Goal: Information Seeking & Learning: Learn about a topic

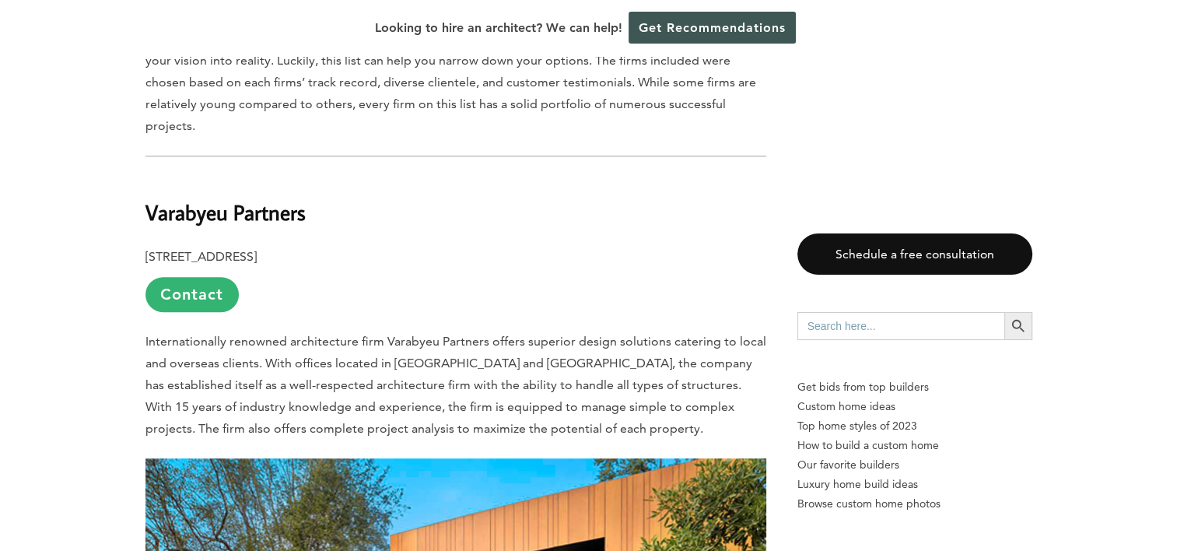
scroll to position [989, 0]
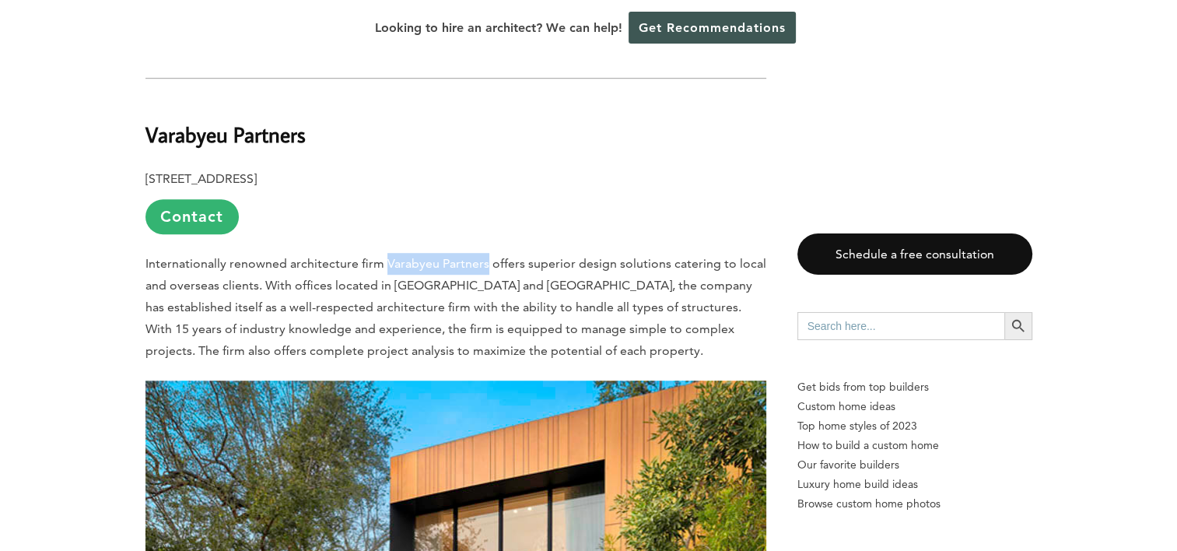
drag, startPoint x: 481, startPoint y: 205, endPoint x: 381, endPoint y: 208, distance: 100.4
click at [381, 256] on span "Internationally renowned architecture firm Varabyeu Partners offers superior de…" at bounding box center [455, 307] width 621 height 102
copy span "Varabyeu Partners"
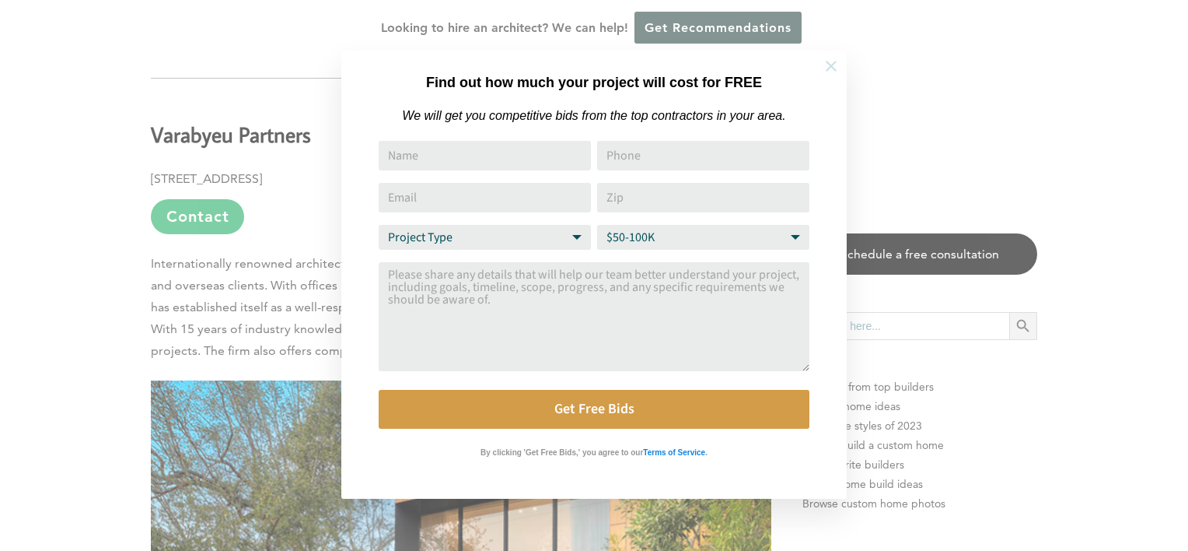
click at [829, 65] on icon at bounding box center [831, 66] width 11 height 11
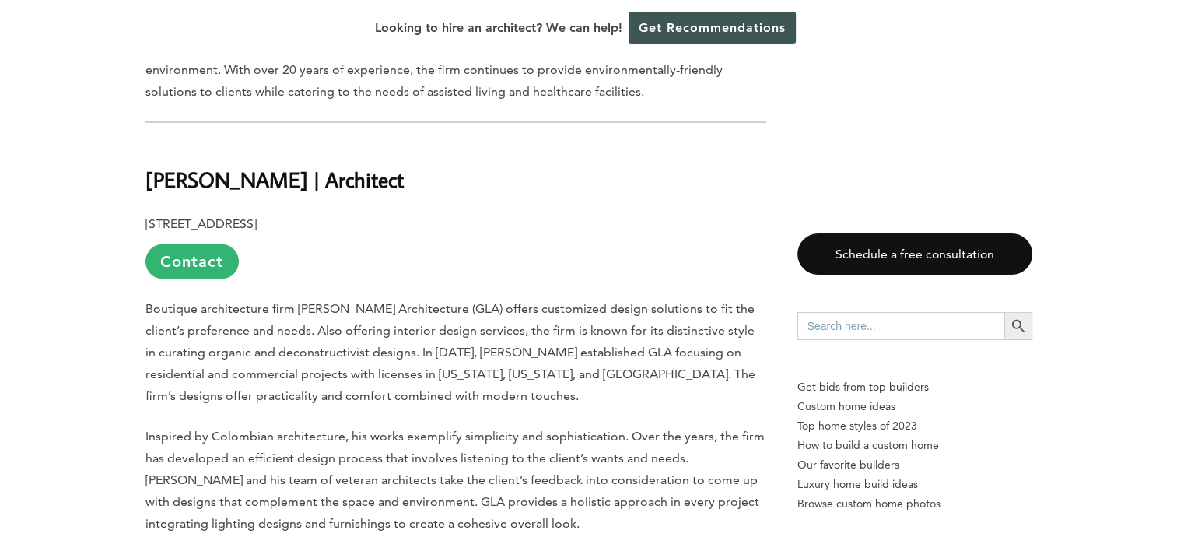
scroll to position [2700, 0]
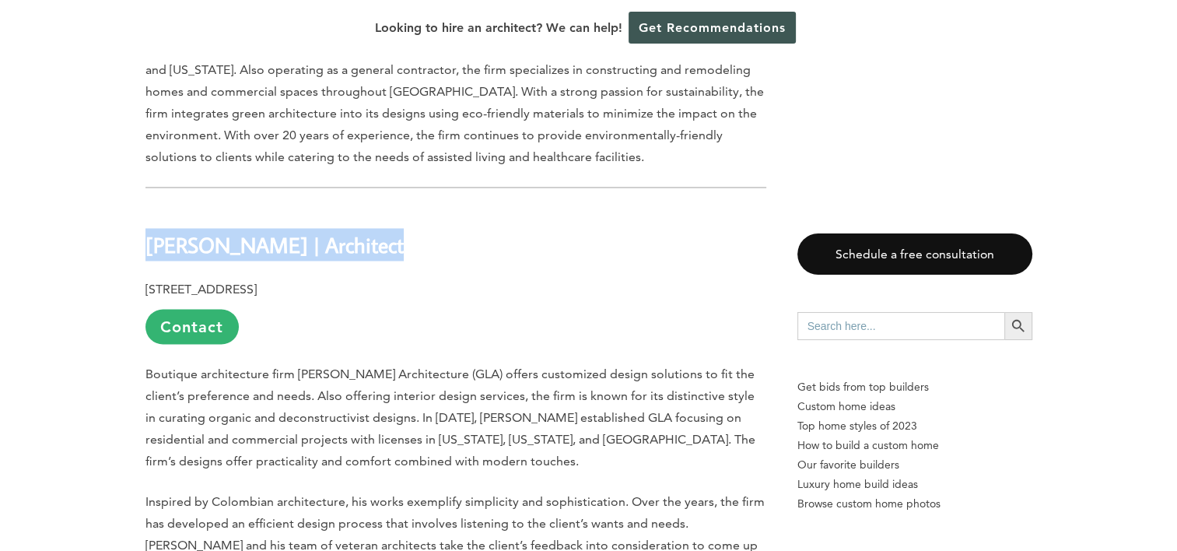
drag, startPoint x: 372, startPoint y: 166, endPoint x: 75, endPoint y: 160, distance: 297.1
copy b "[PERSON_NAME] | Architect"
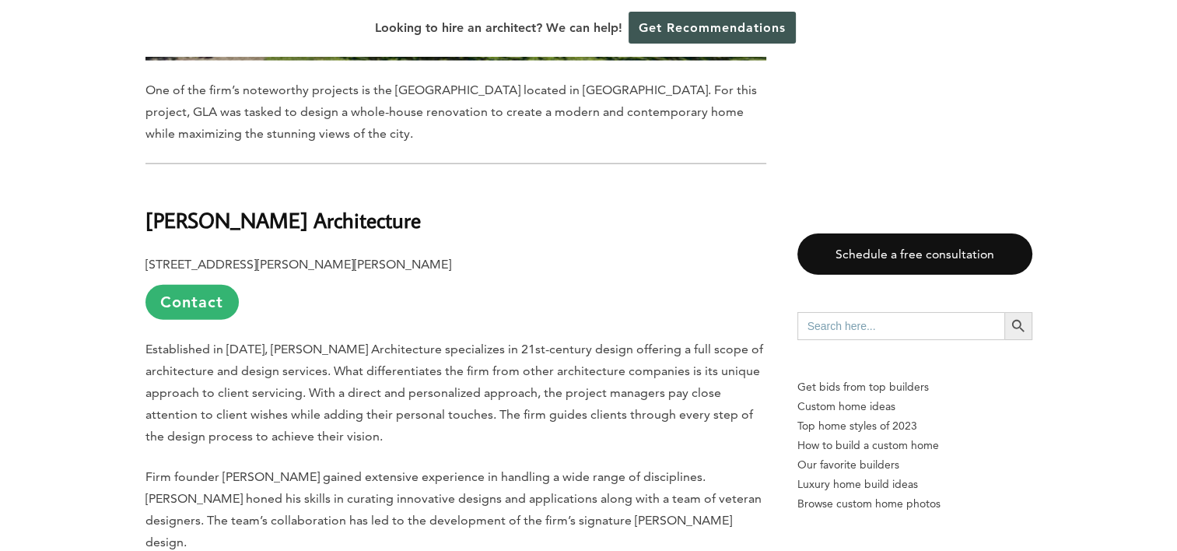
scroll to position [3555, 0]
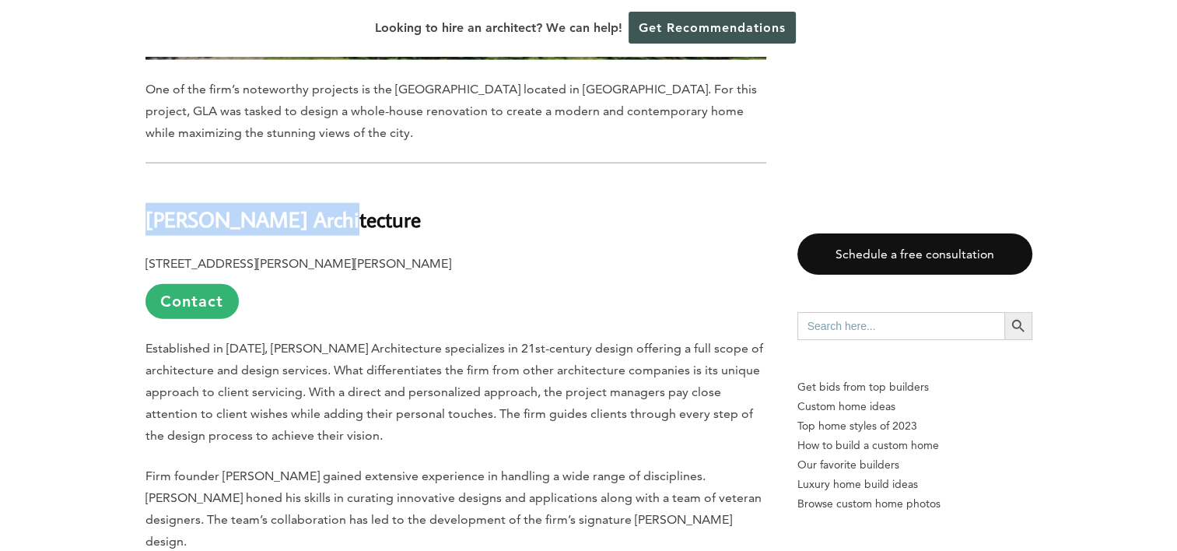
drag, startPoint x: 330, startPoint y: 145, endPoint x: 132, endPoint y: 138, distance: 197.6
copy b "[PERSON_NAME] Architecture"
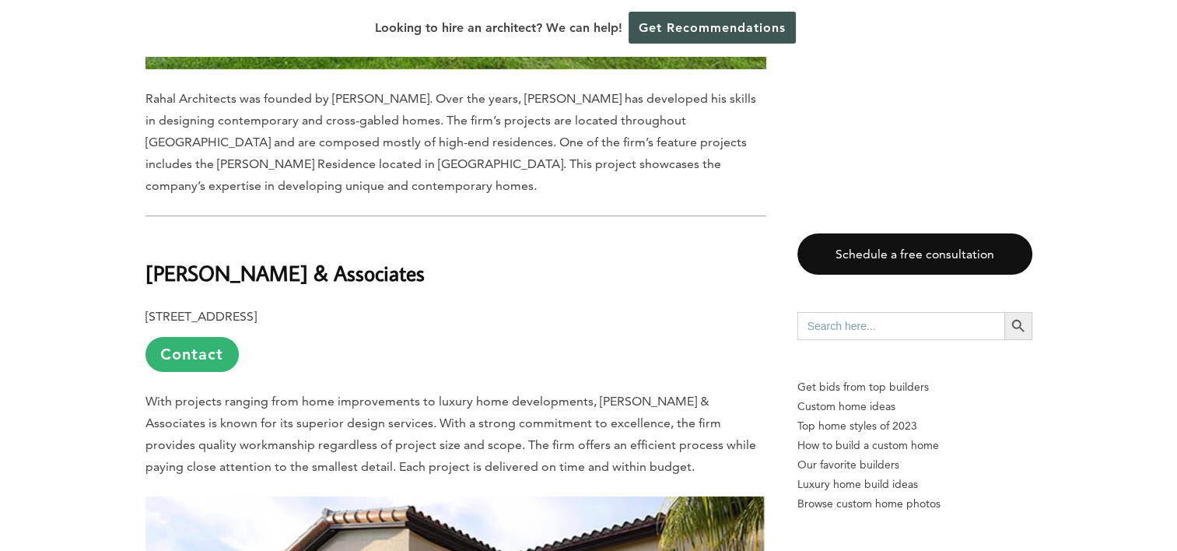
scroll to position [5189, 0]
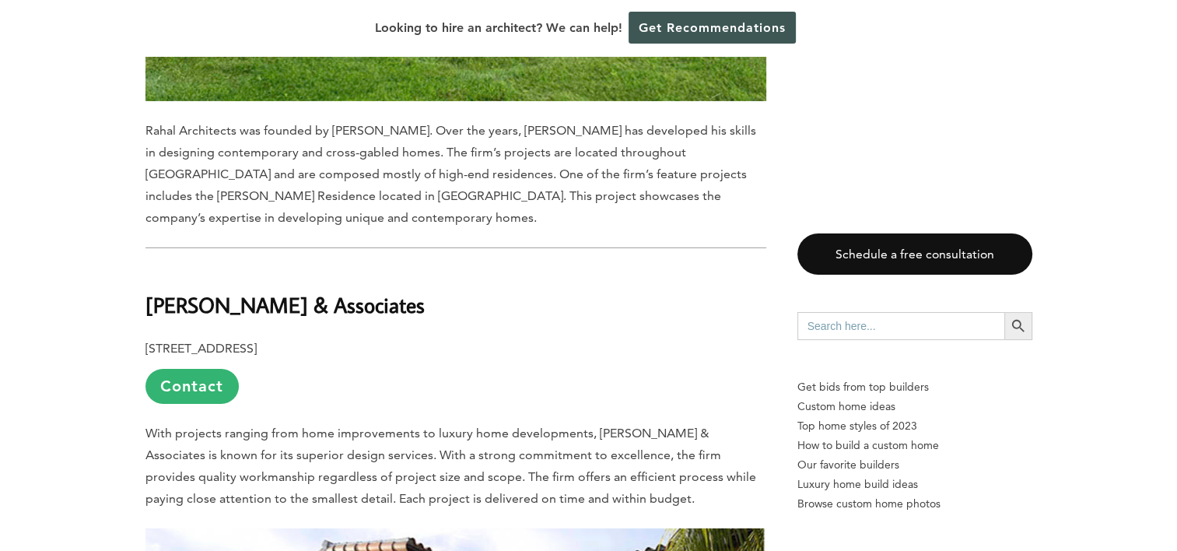
drag, startPoint x: 389, startPoint y: 181, endPoint x: 112, endPoint y: 168, distance: 277.2
copy b "[PERSON_NAME] & Associates"
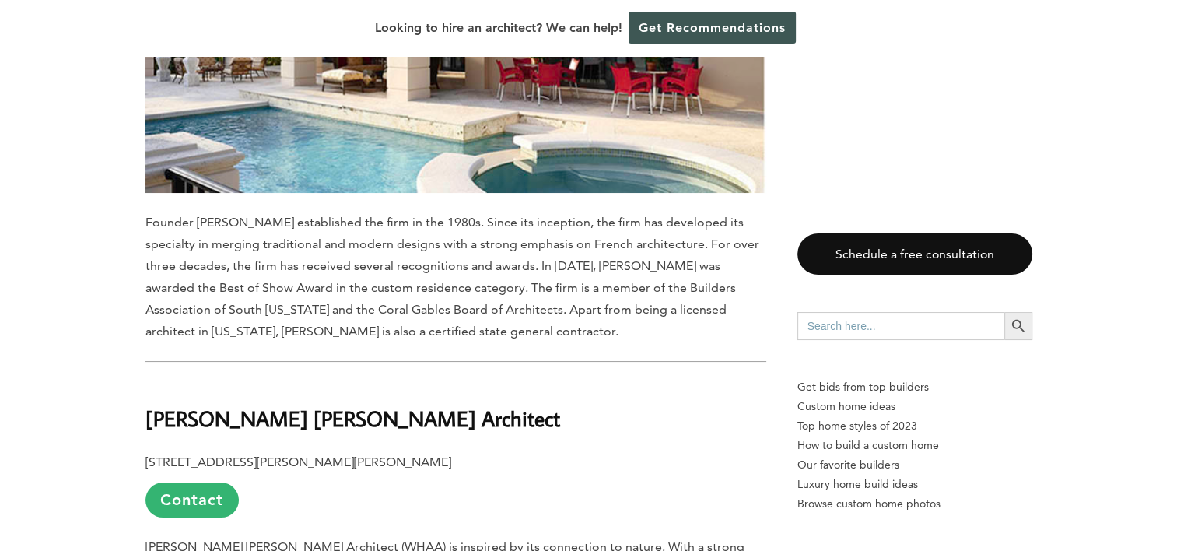
scroll to position [6044, 0]
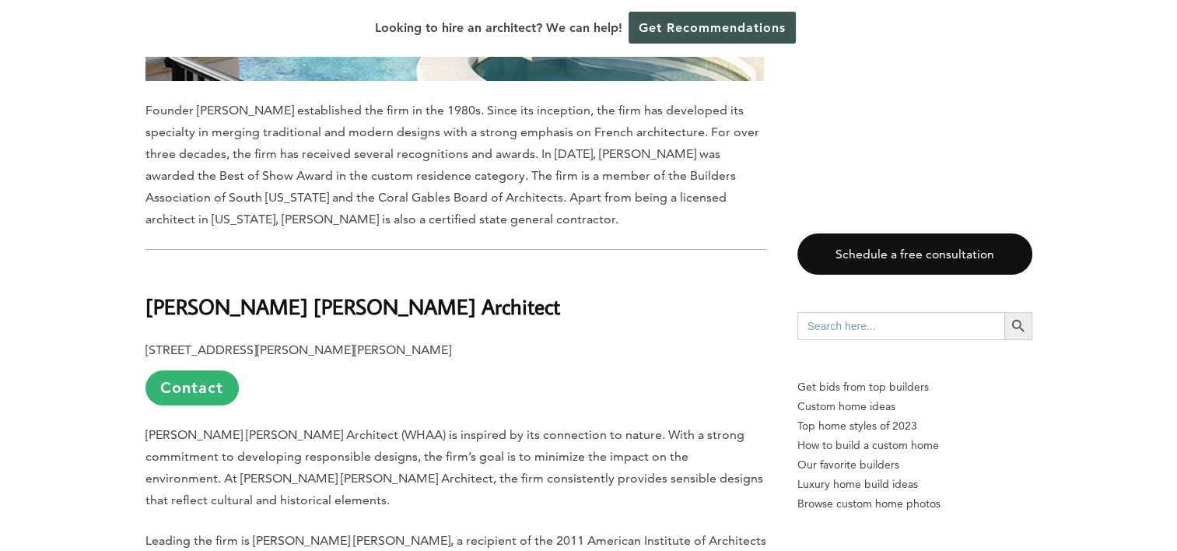
click at [617, 339] on p "[STREET_ADDRESS][PERSON_NAME][PERSON_NAME] Contact" at bounding box center [455, 372] width 621 height 66
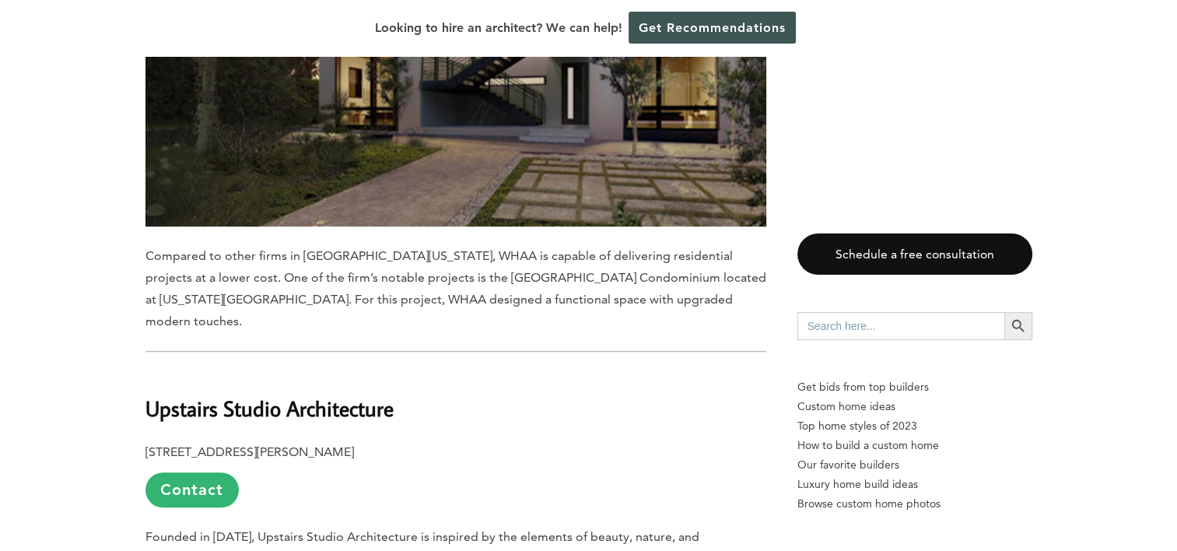
scroll to position [6977, 0]
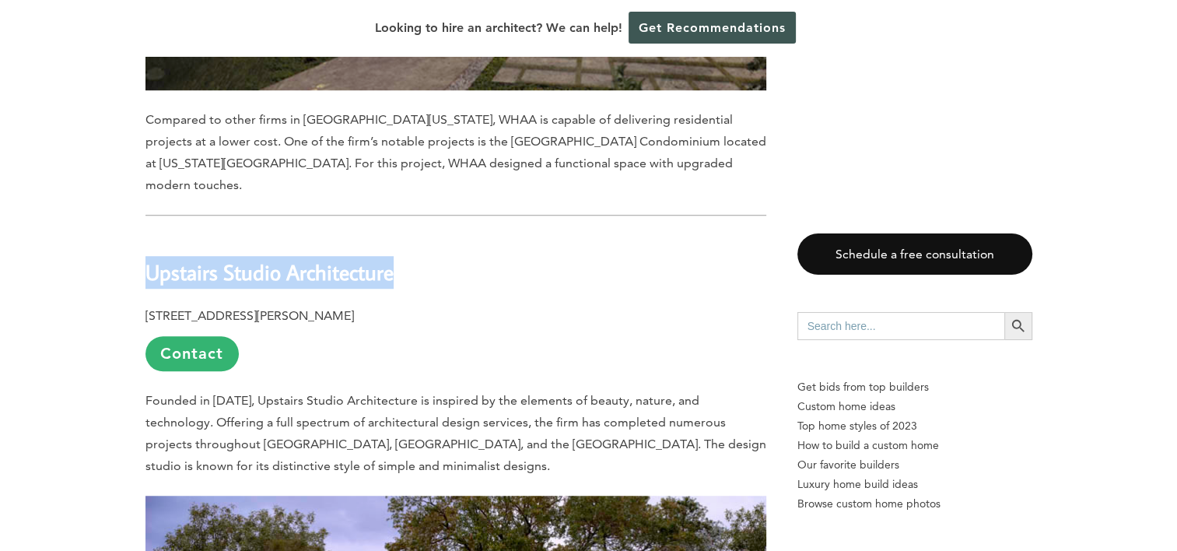
drag, startPoint x: 389, startPoint y: 128, endPoint x: 138, endPoint y: 109, distance: 251.1
copy b "Upstairs Studio Architecture"
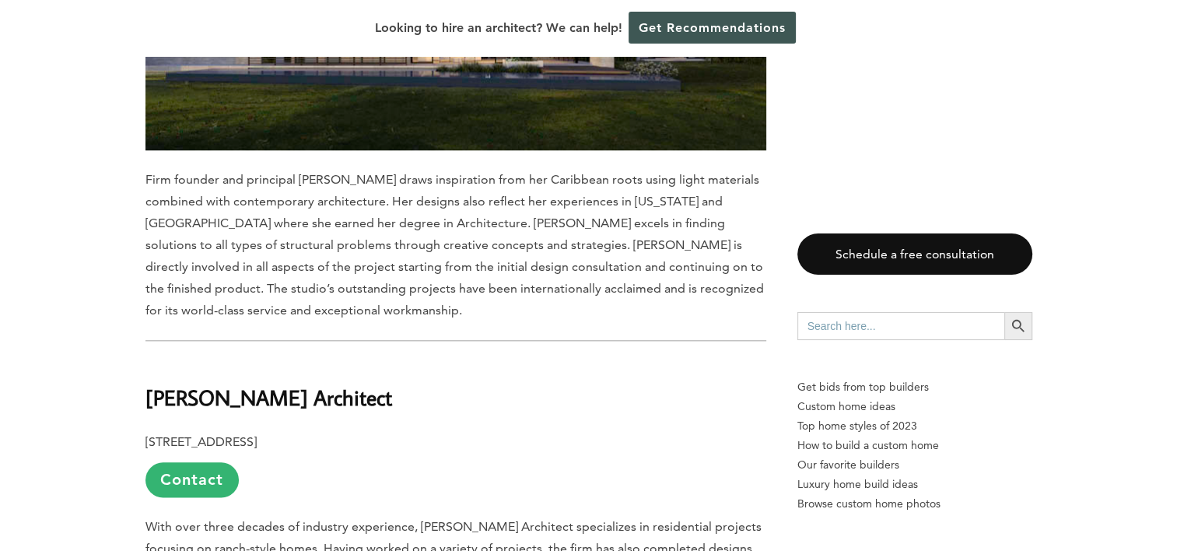
scroll to position [7599, 0]
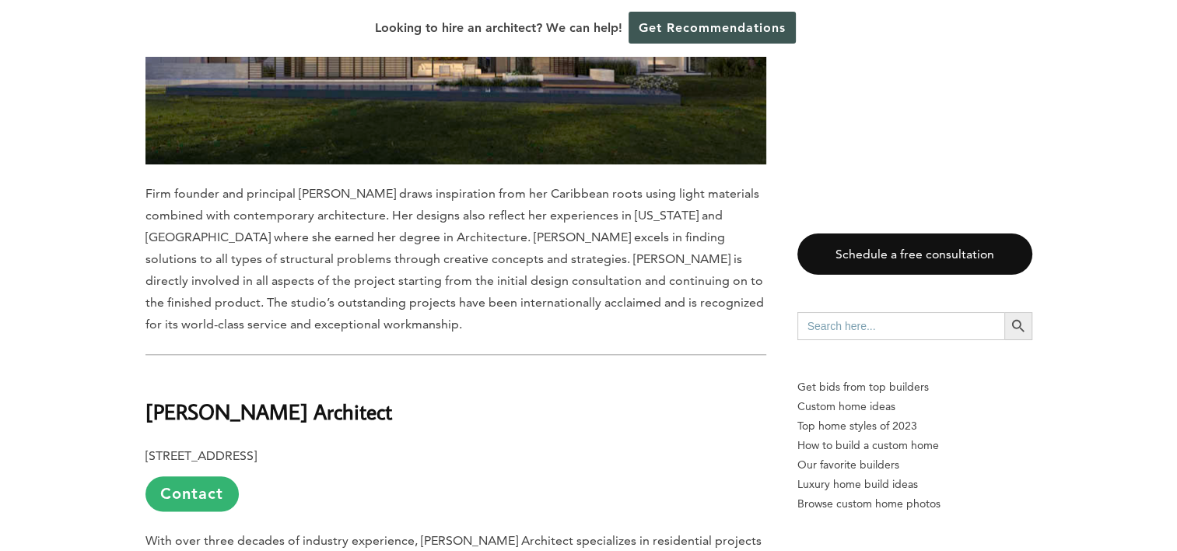
drag, startPoint x: 407, startPoint y: 266, endPoint x: 141, endPoint y: 263, distance: 266.8
copy b "[PERSON_NAME] Architect"
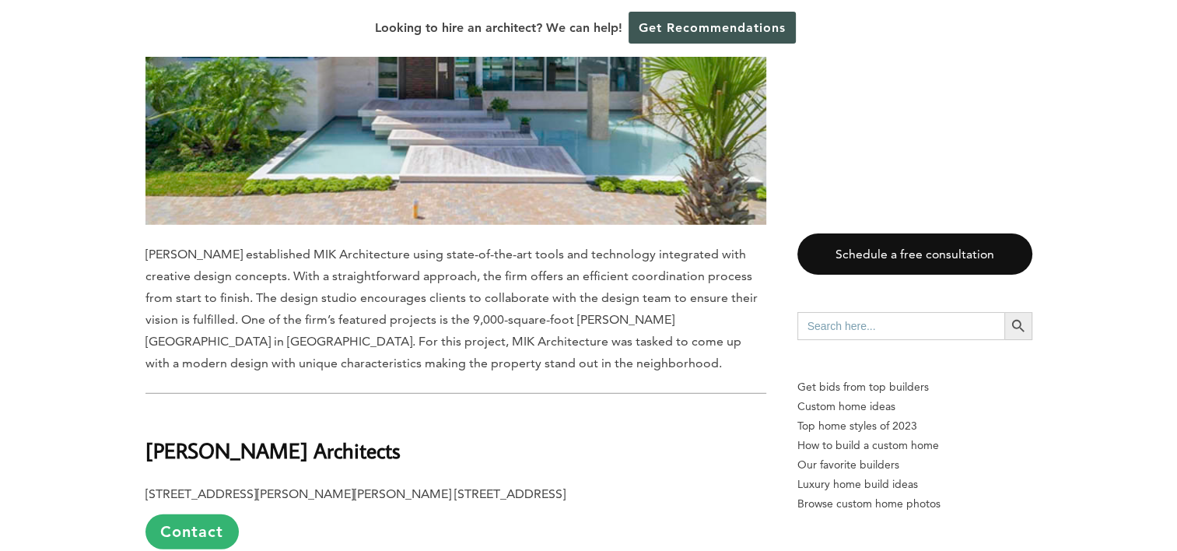
scroll to position [10399, 0]
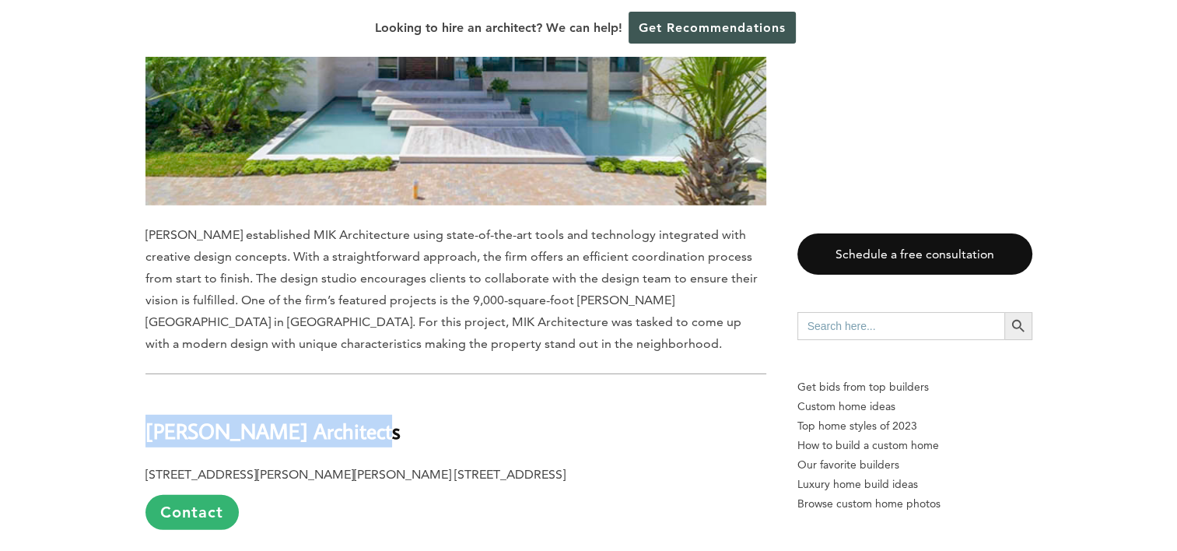
drag, startPoint x: 361, startPoint y: 268, endPoint x: 145, endPoint y: 273, distance: 216.3
copy b "[PERSON_NAME] Architects"
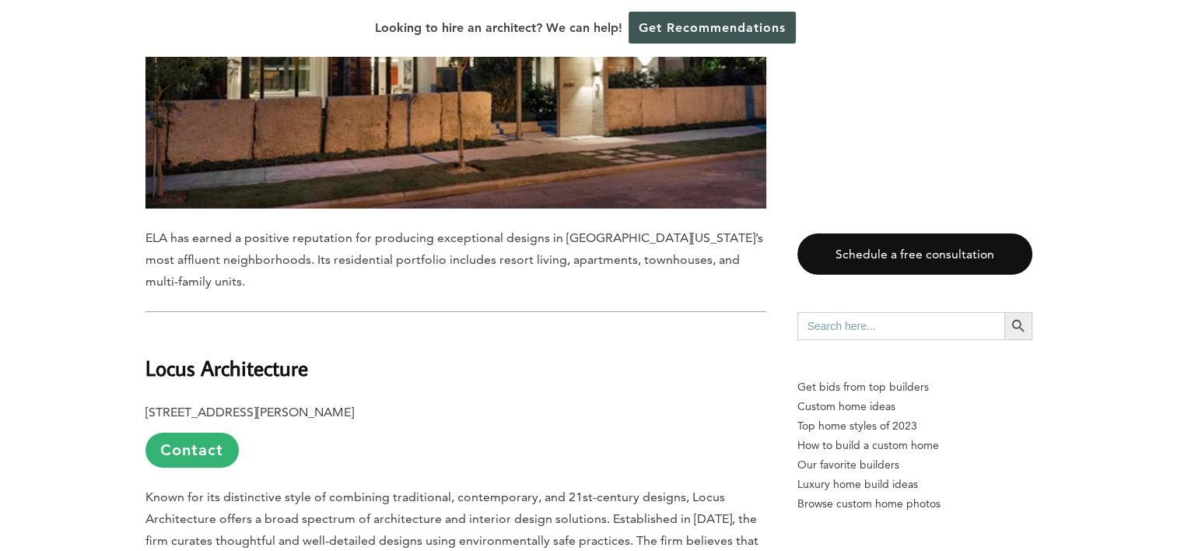
scroll to position [11487, 0]
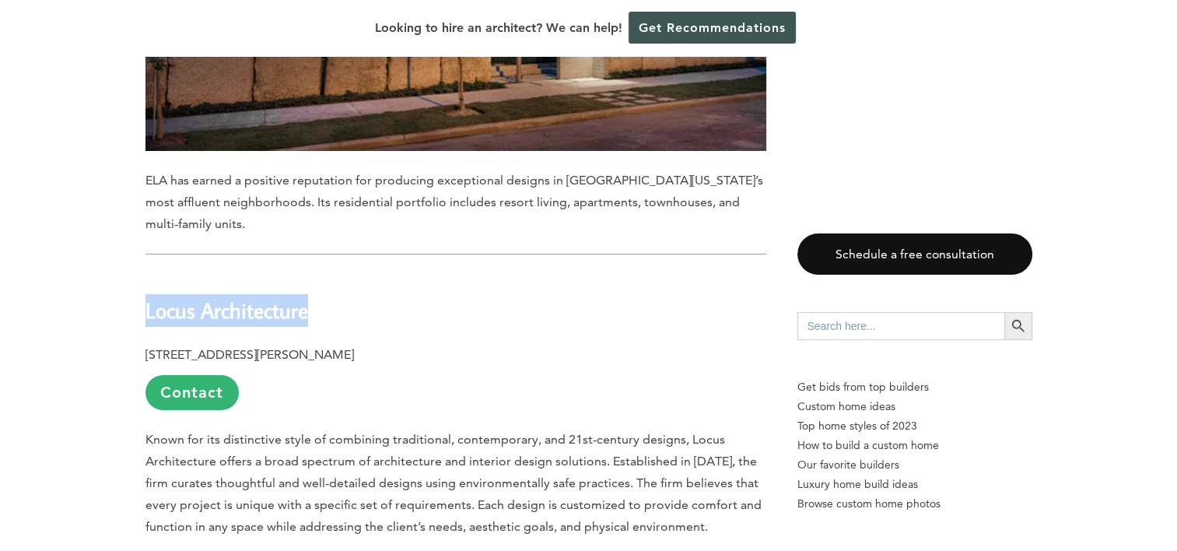
drag, startPoint x: 318, startPoint y: 98, endPoint x: 131, endPoint y: 101, distance: 187.4
copy b "Locus Architecture"
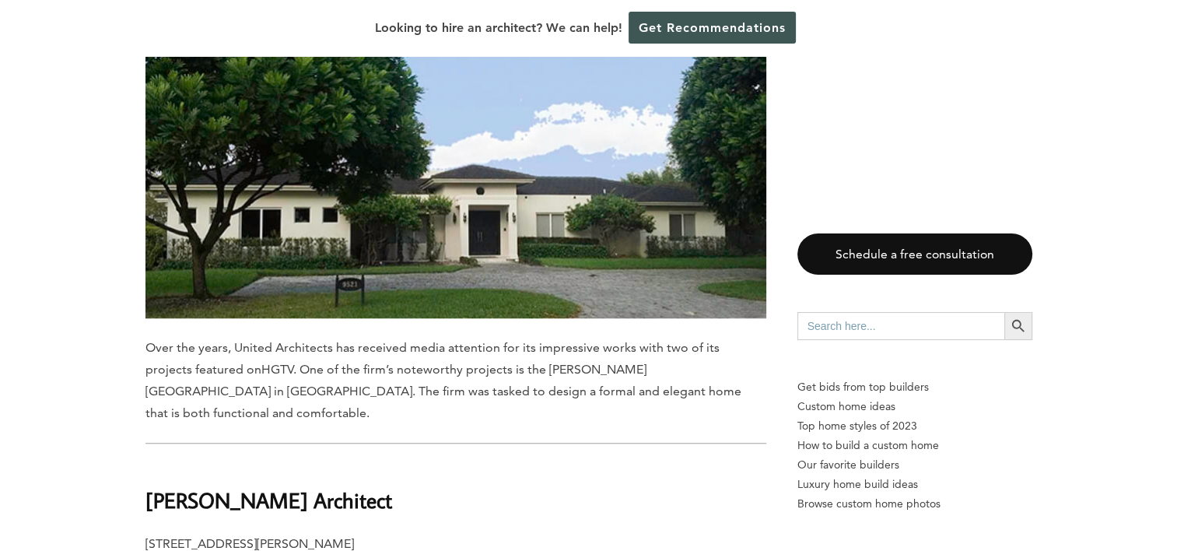
scroll to position [12965, 0]
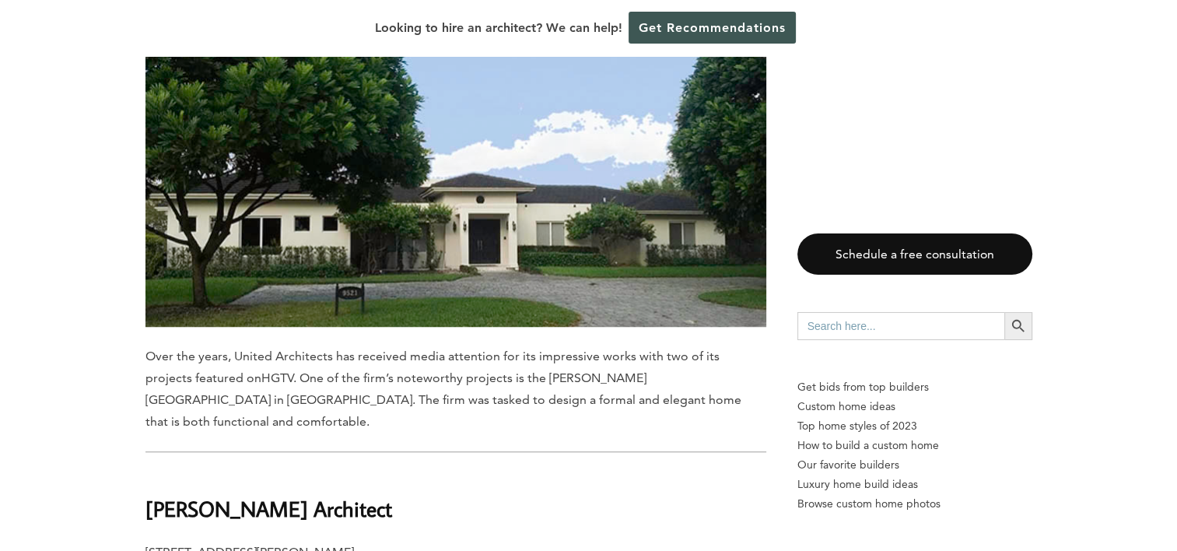
drag, startPoint x: 391, startPoint y: 279, endPoint x: 140, endPoint y: 275, distance: 251.2
copy b "[PERSON_NAME] Architect"
